Goal: Go to known website: Access a specific website the user already knows

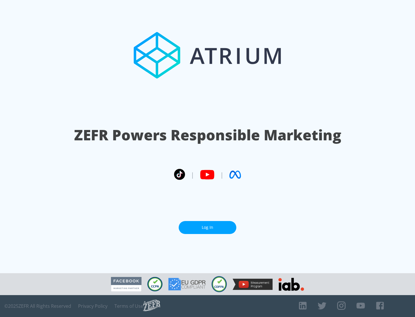
click at [208, 227] on link "Log In" at bounding box center [208, 227] width 58 height 13
